Goal: Information Seeking & Learning: Learn about a topic

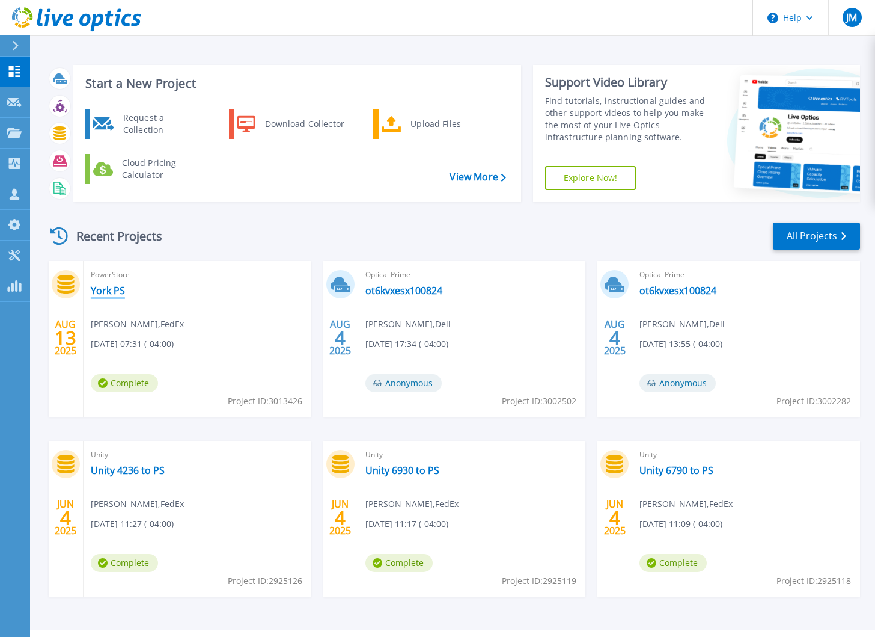
click at [109, 289] on link "York PS" at bounding box center [108, 290] width 34 height 12
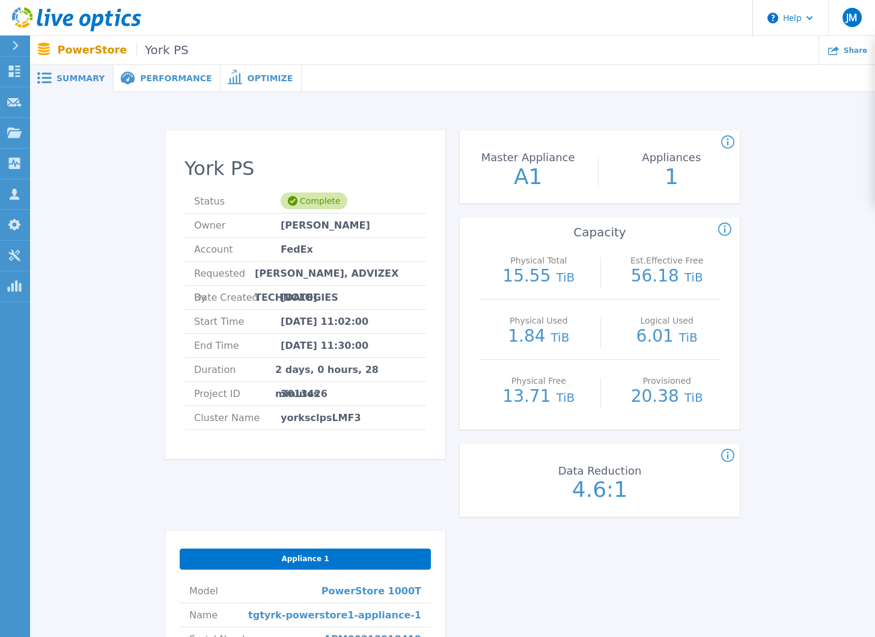
click at [146, 74] on span "Performance" at bounding box center [176, 78] width 72 height 8
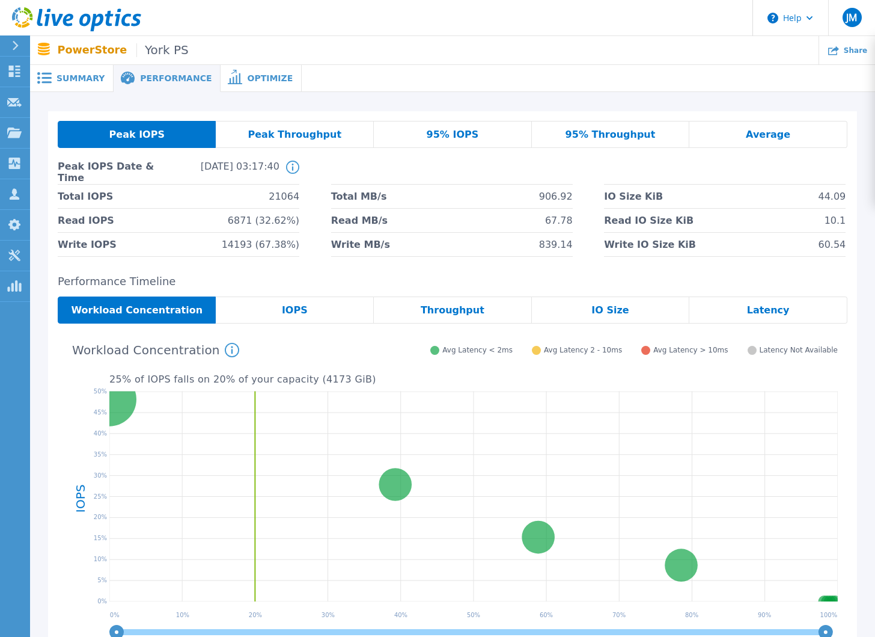
click at [248, 70] on div "Optimize" at bounding box center [261, 78] width 81 height 27
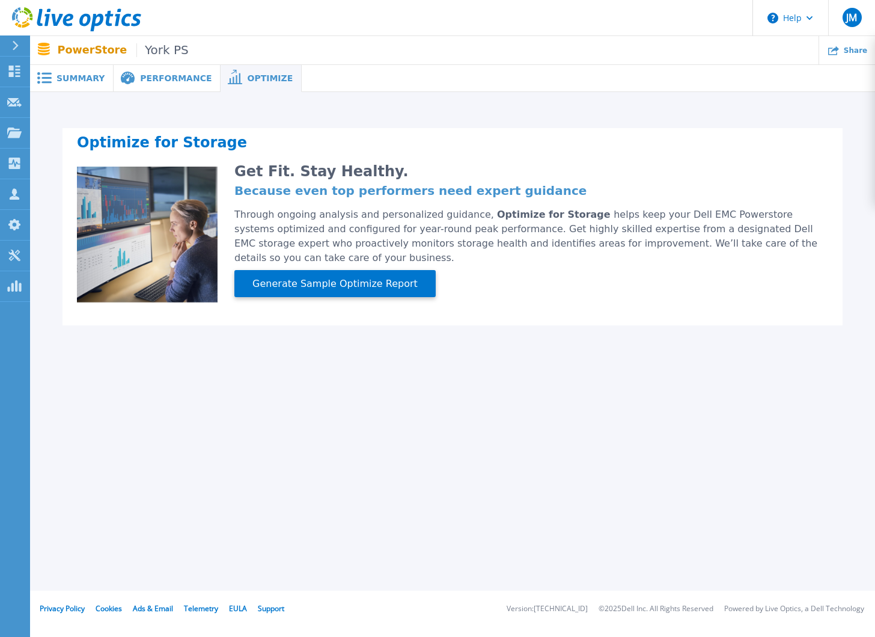
click at [68, 81] on span "Summary" at bounding box center [81, 78] width 48 height 8
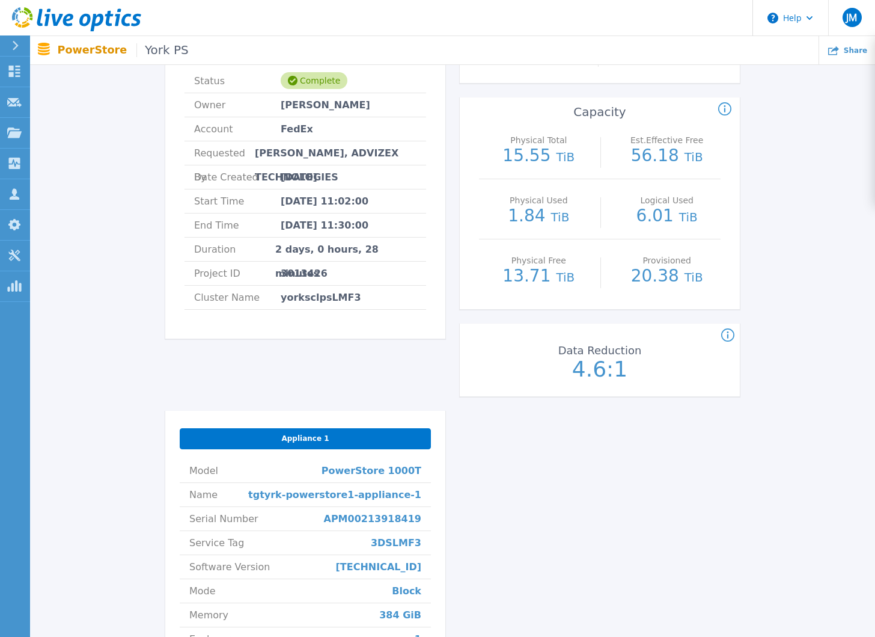
scroll to position [283, 0]
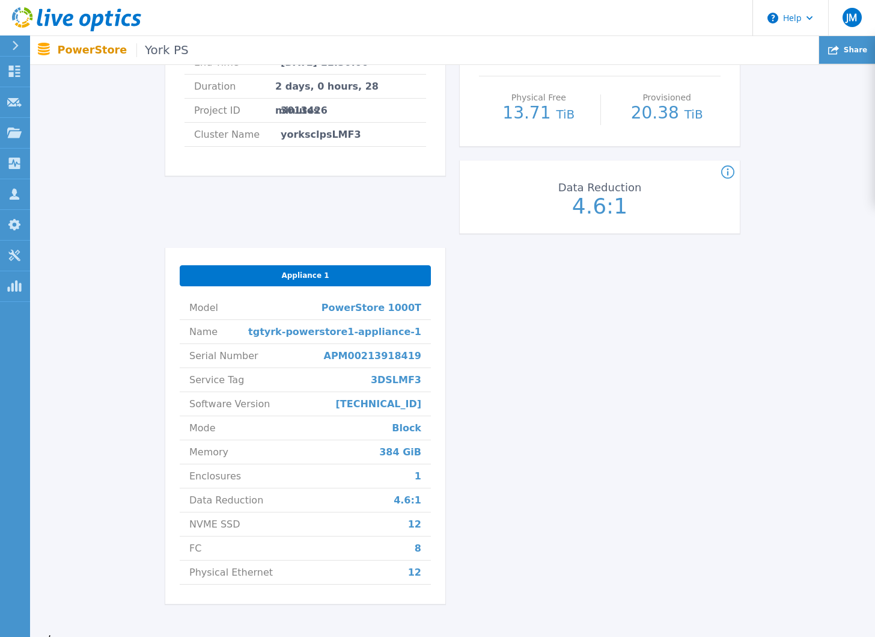
click at [839, 54] on icon at bounding box center [834, 50] width 11 height 9
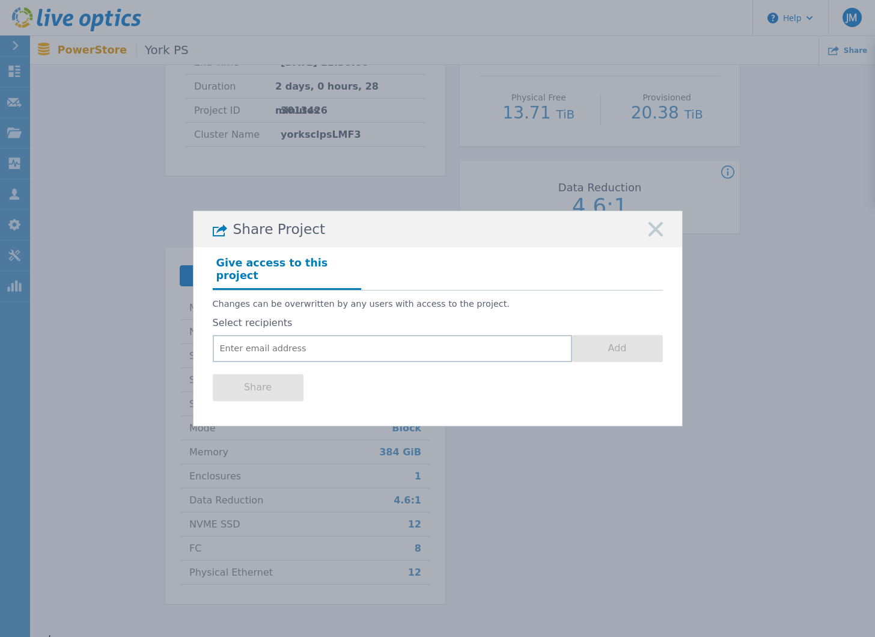
click at [654, 236] on rect at bounding box center [656, 230] width 16 height 16
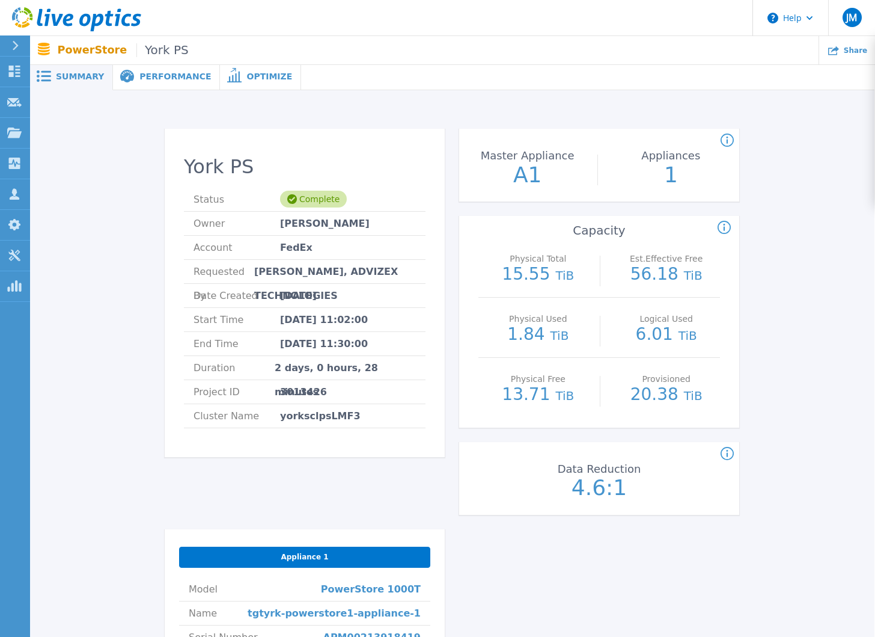
scroll to position [0, 1]
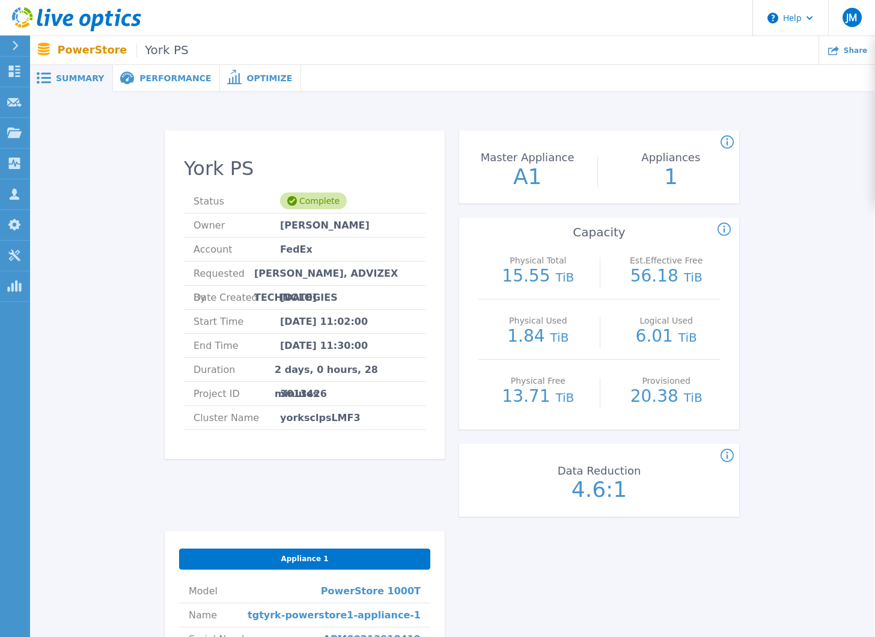
click at [159, 72] on div "Performance" at bounding box center [166, 78] width 107 height 27
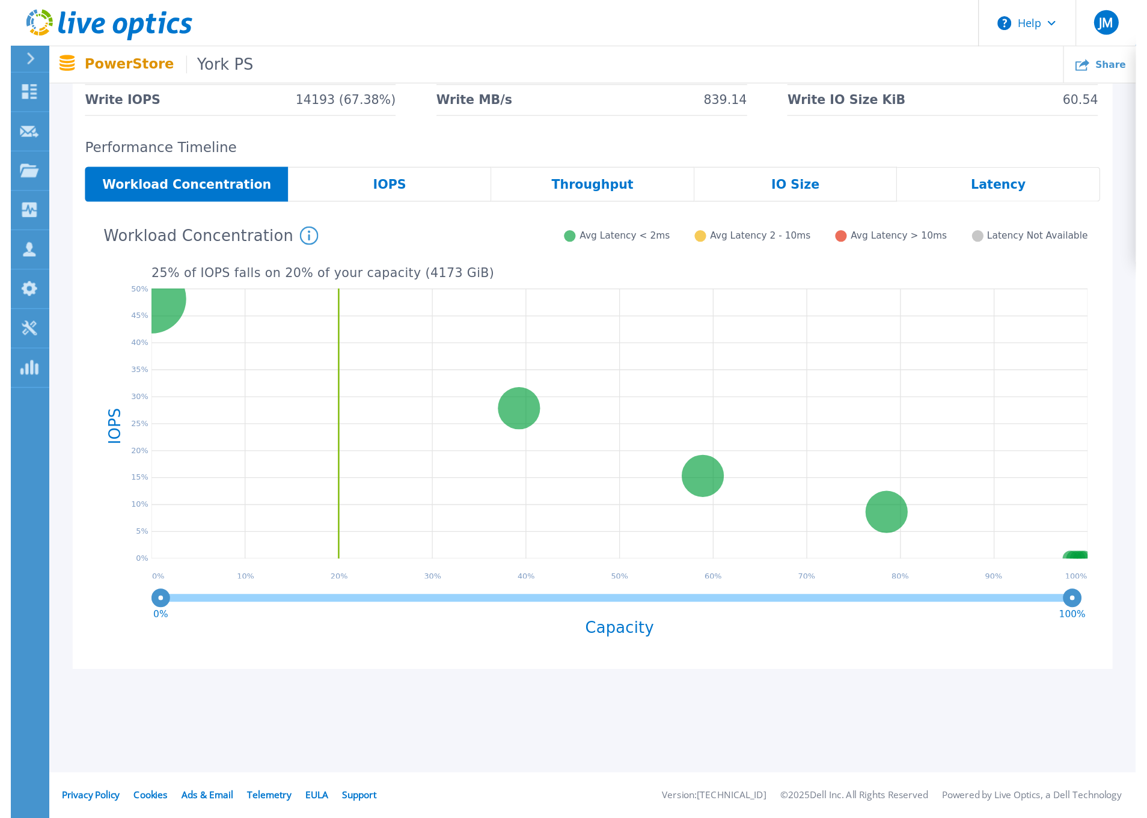
scroll to position [0, 0]
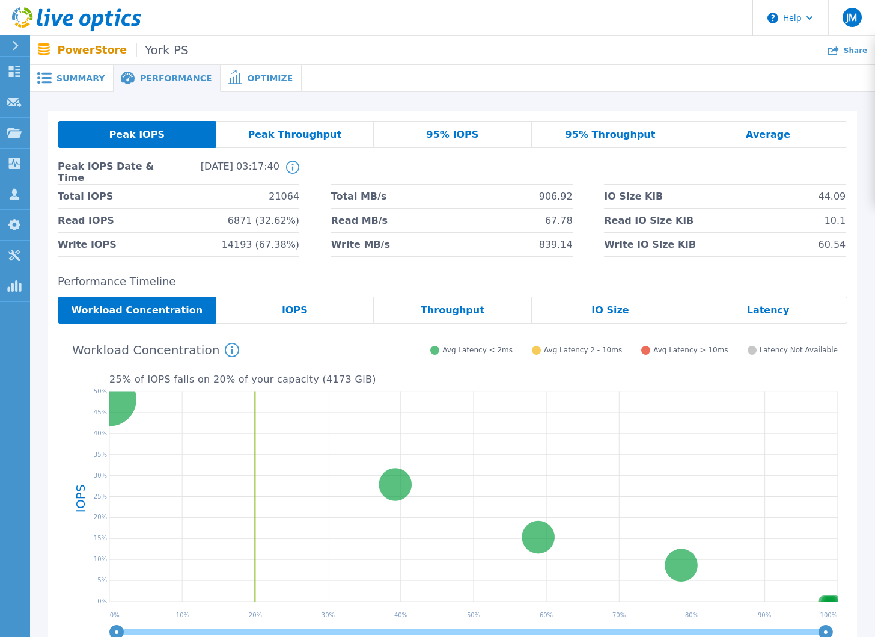
click at [83, 76] on span "Summary" at bounding box center [81, 78] width 48 height 8
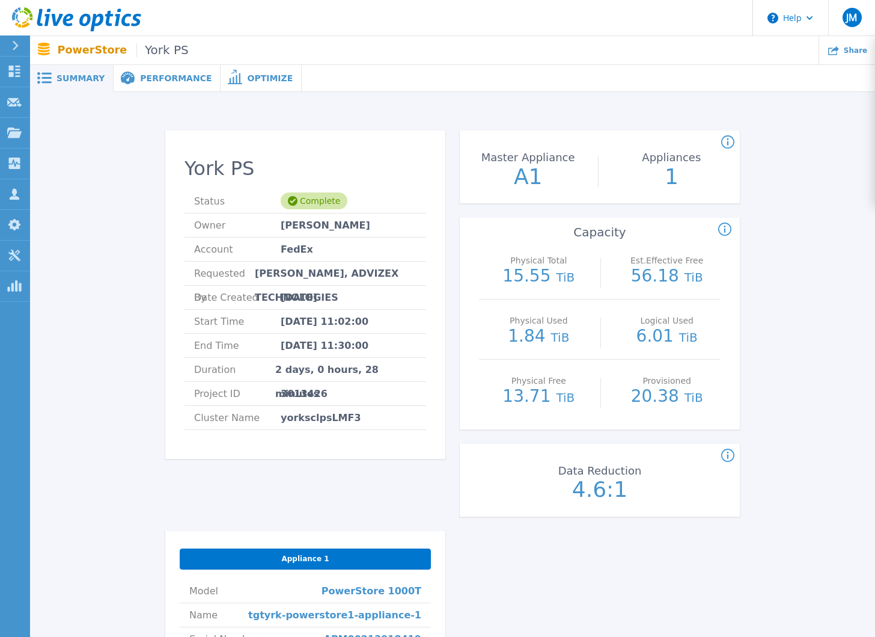
click at [726, 228] on icon at bounding box center [725, 229] width 13 height 14
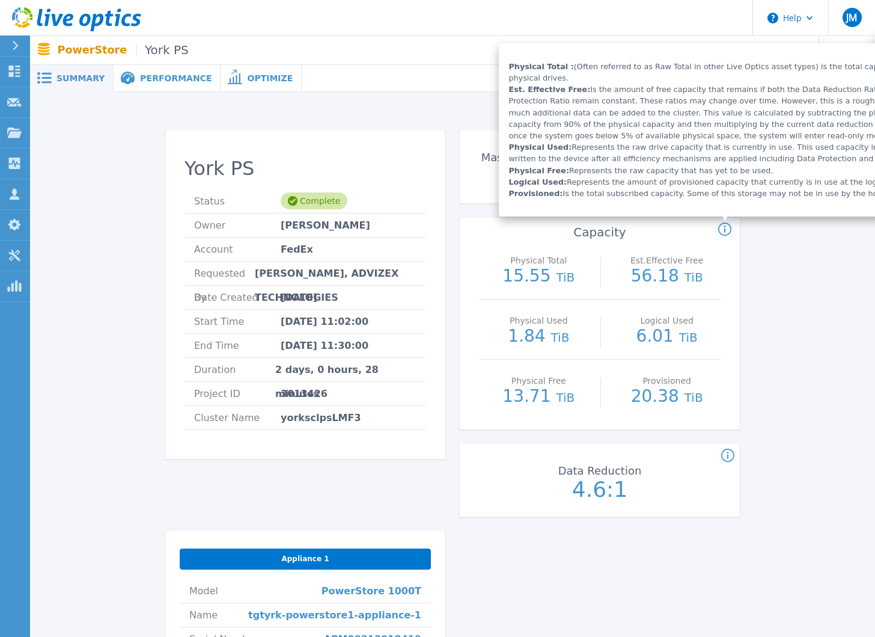
click at [771, 258] on div "York PS Status Complete Owner [PERSON_NAME] Account FedEx Requested By [PERSON_…" at bounding box center [452, 511] width 809 height 800
click at [761, 284] on div "York PS Status Complete Owner [PERSON_NAME] Account FedEx Requested By [PERSON_…" at bounding box center [452, 511] width 809 height 800
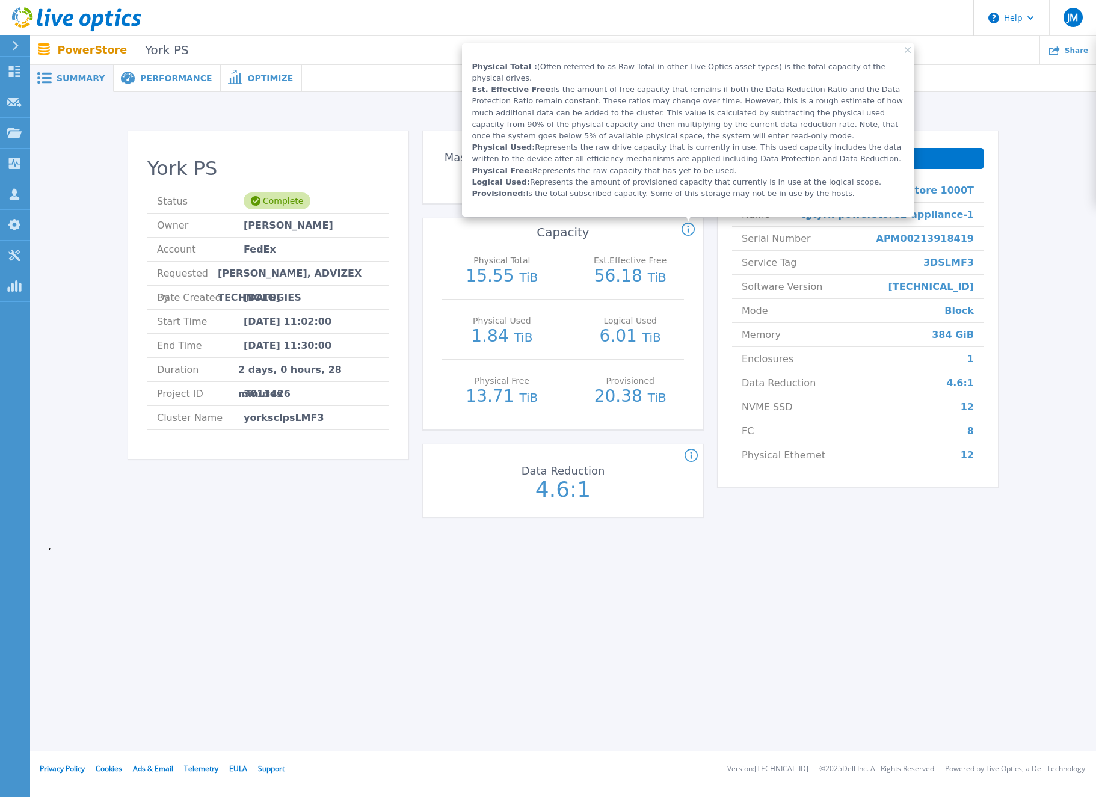
click at [875, 47] on icon at bounding box center [907, 50] width 6 height 6
